Goal: Task Accomplishment & Management: Manage account settings

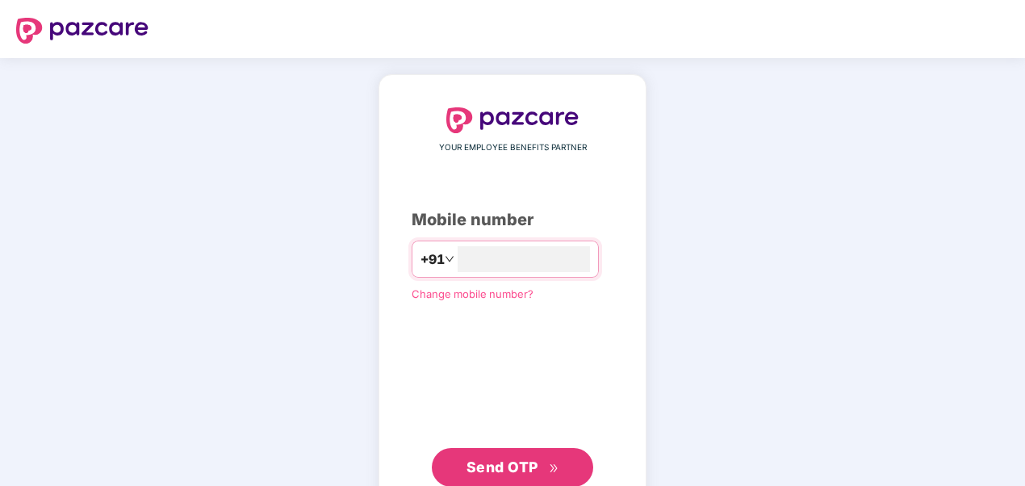
type input "**********"
click at [501, 461] on span "Send OTP" at bounding box center [503, 467] width 72 height 17
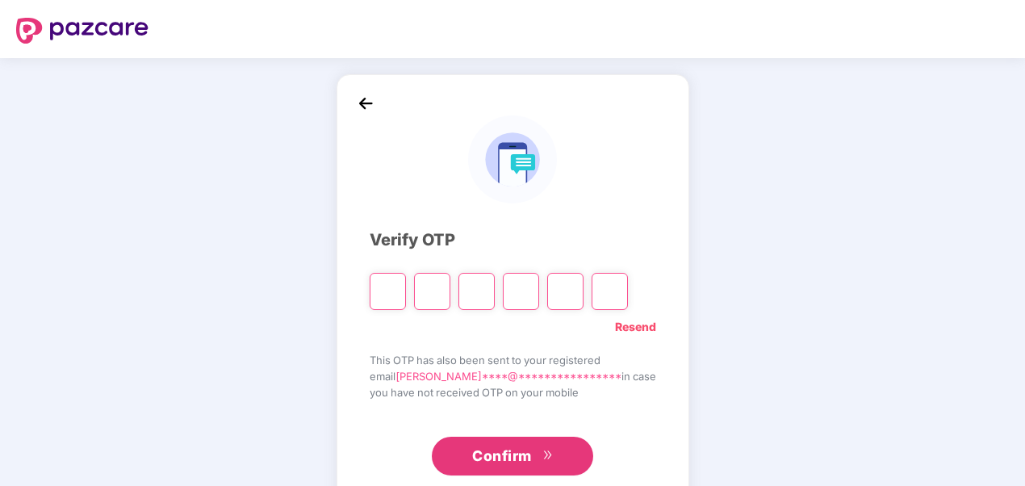
type input "*"
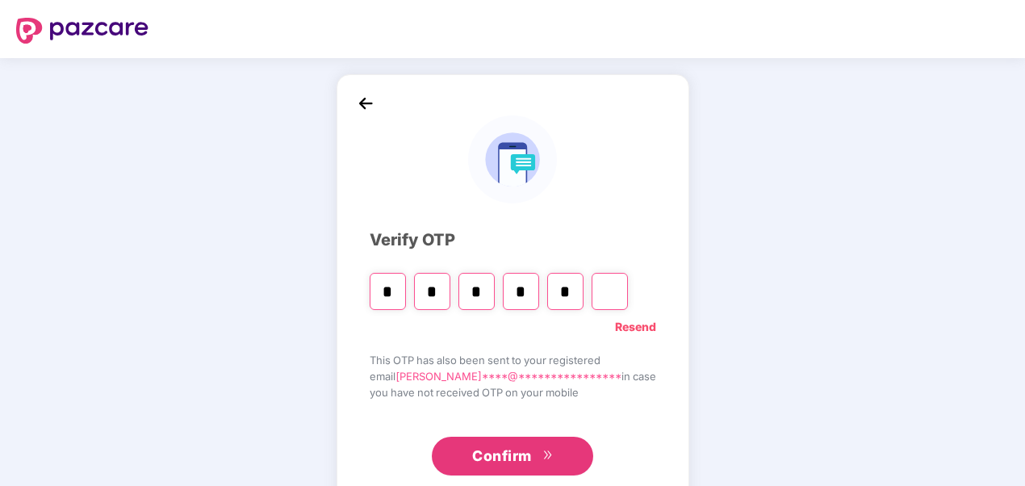
type input "*"
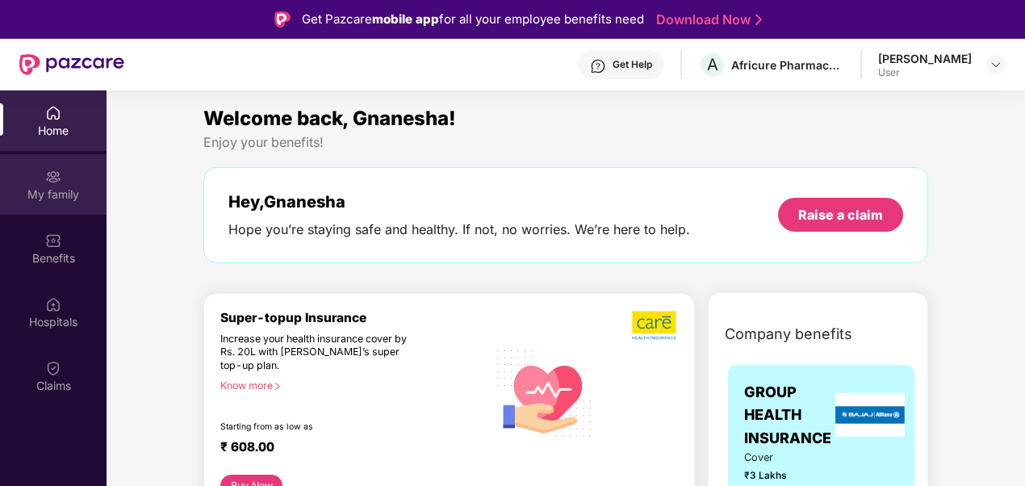
click at [36, 191] on div "My family" at bounding box center [53, 195] width 107 height 16
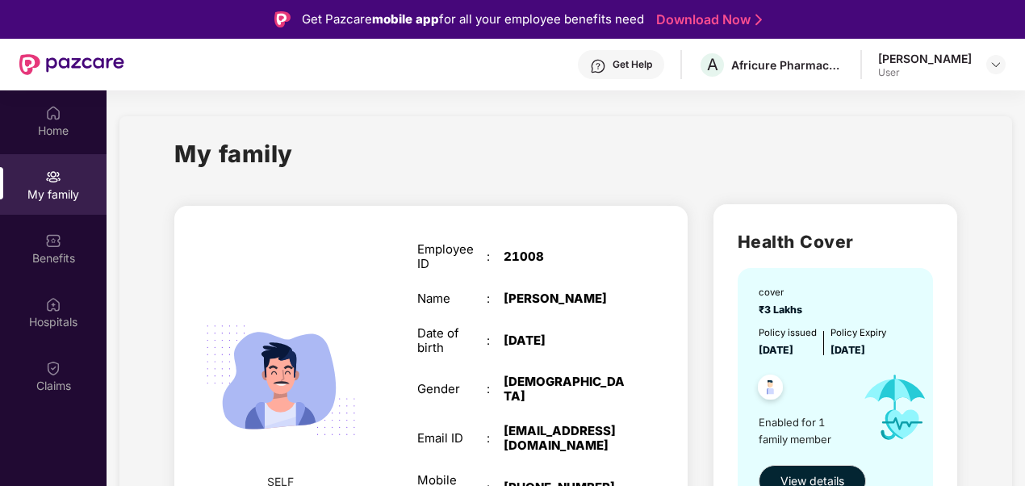
drag, startPoint x: 1023, startPoint y: 145, endPoint x: 1021, endPoint y: 194, distance: 48.5
click at [1021, 194] on section "My family SELF Employee ID : 21008 Name : [PERSON_NAME] Date of birth : [DEMOGR…" at bounding box center [566, 372] width 919 height 564
click at [781, 473] on span "View details" at bounding box center [813, 481] width 64 height 18
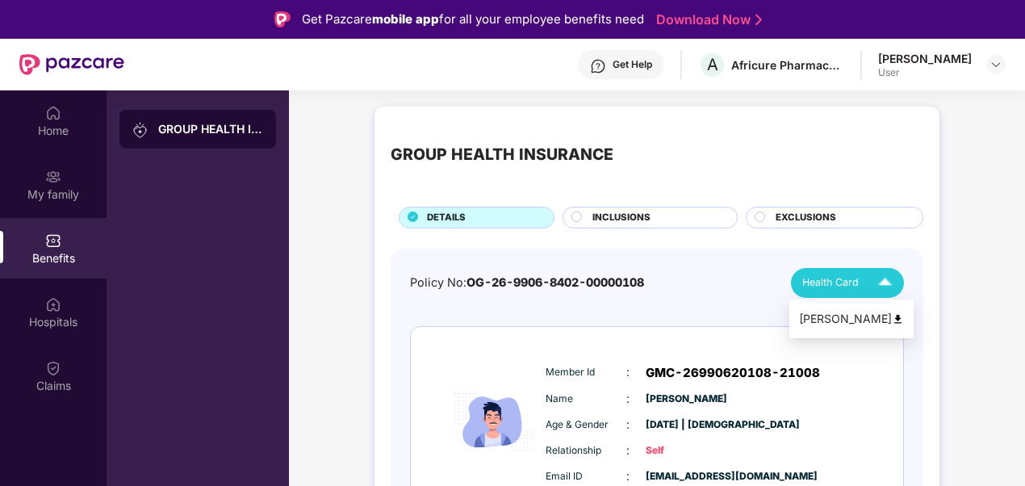
click at [880, 281] on img at bounding box center [885, 283] width 28 height 28
click at [880, 314] on div "[PERSON_NAME]" at bounding box center [851, 319] width 105 height 18
click at [761, 213] on circle at bounding box center [761, 217] width 10 height 10
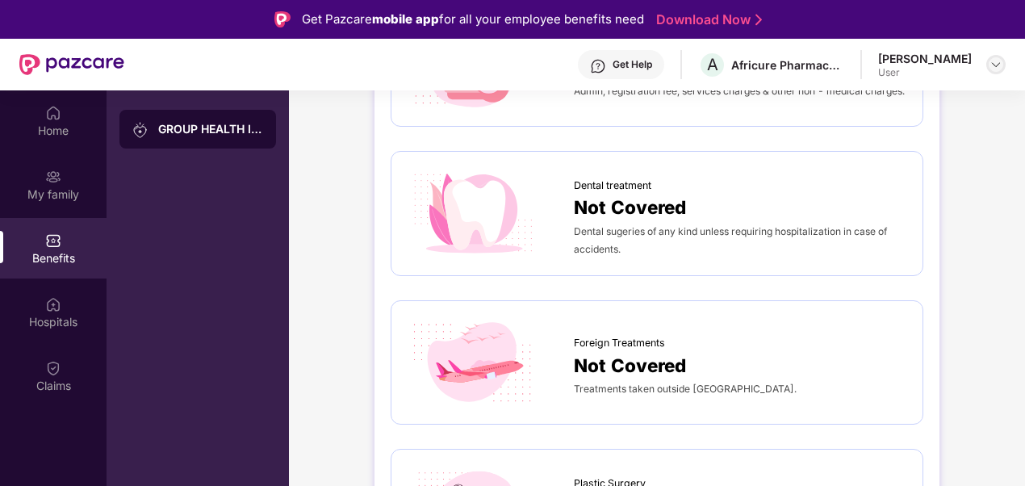
click at [994, 65] on img at bounding box center [996, 64] width 13 height 13
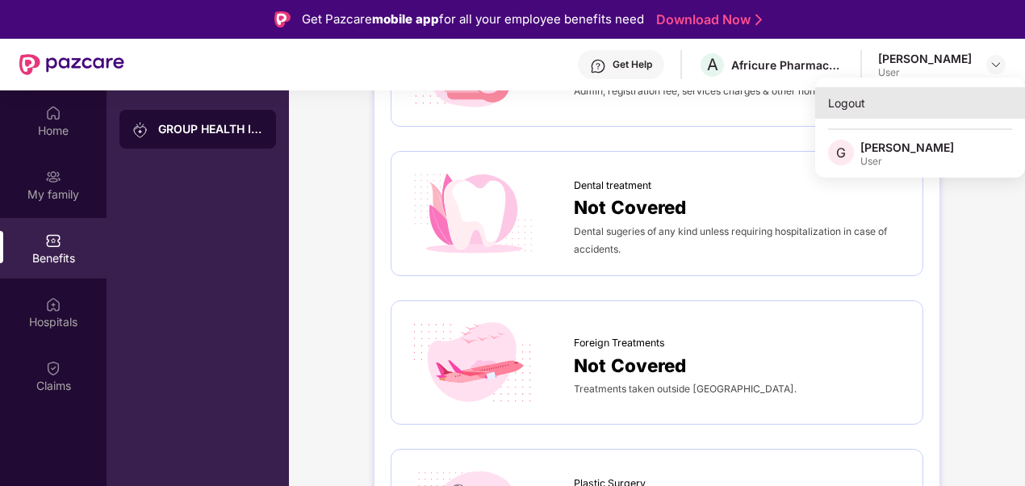
click at [843, 95] on div "Logout" at bounding box center [921, 102] width 210 height 31
